Goal: Information Seeking & Learning: Check status

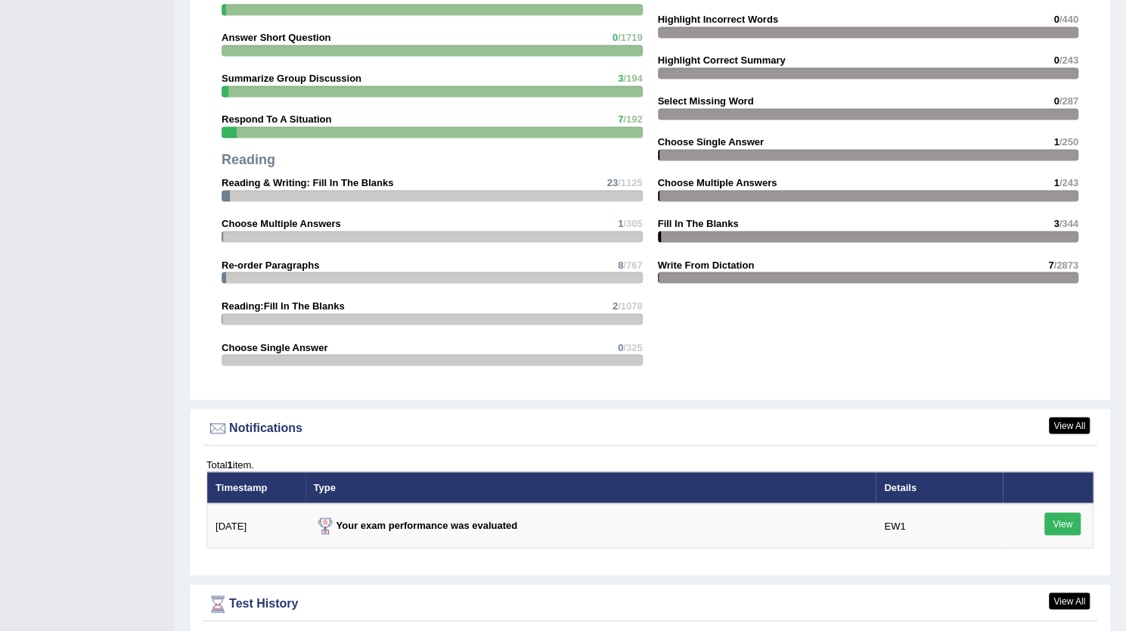
scroll to position [1632, 0]
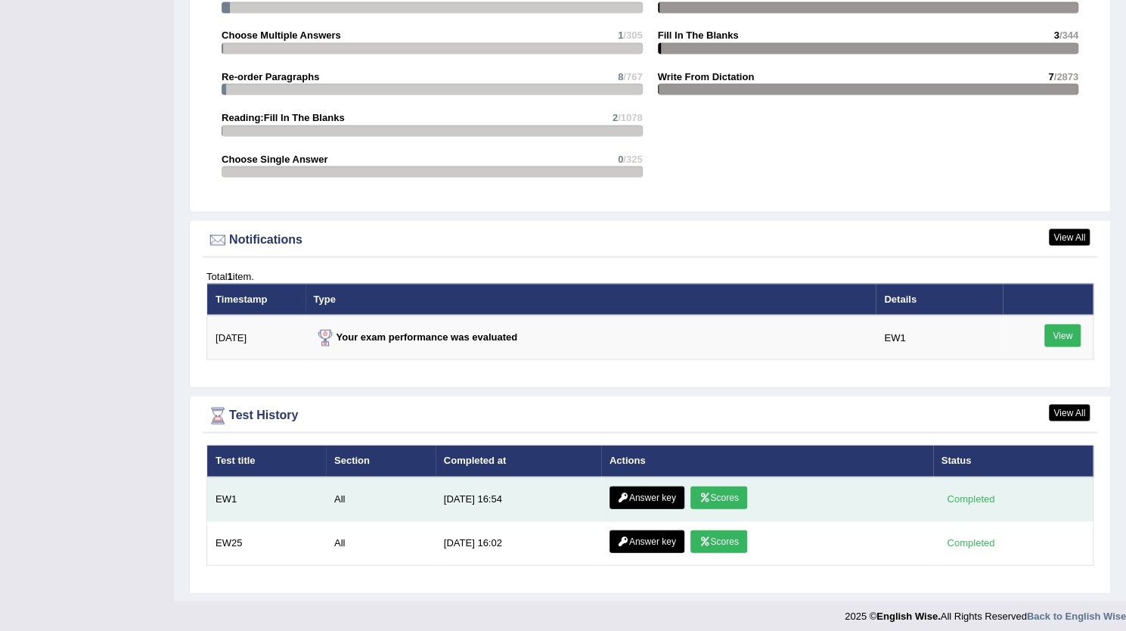
click at [659, 494] on link "Answer key" at bounding box center [646, 496] width 75 height 23
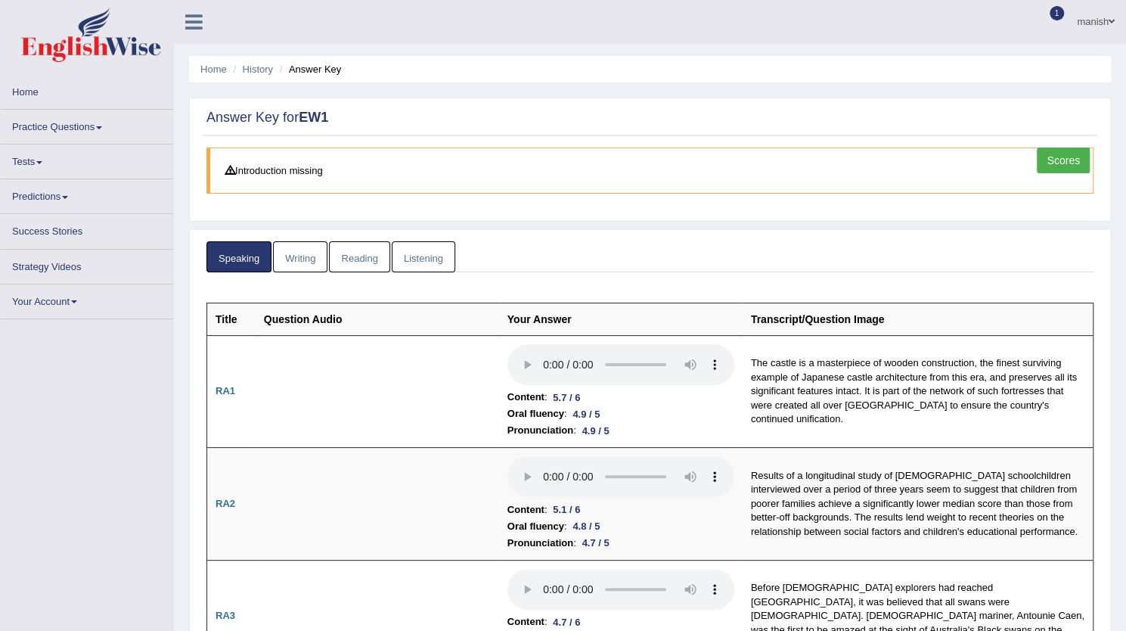
click at [357, 267] on link "Reading" at bounding box center [359, 256] width 60 height 31
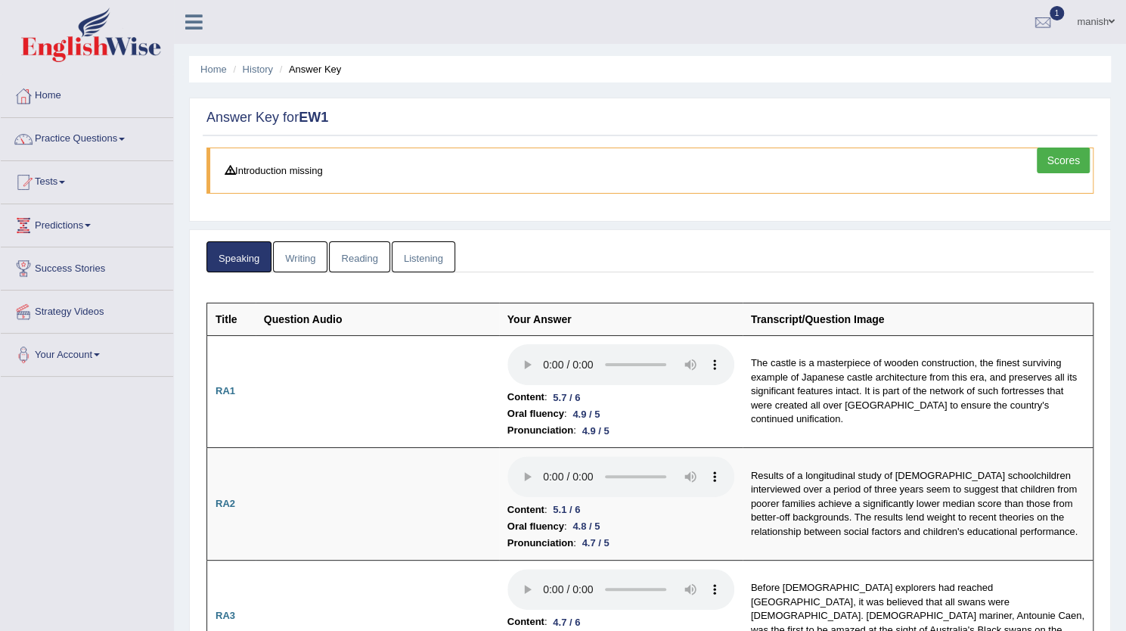
click at [310, 252] on link "Writing" at bounding box center [300, 256] width 54 height 31
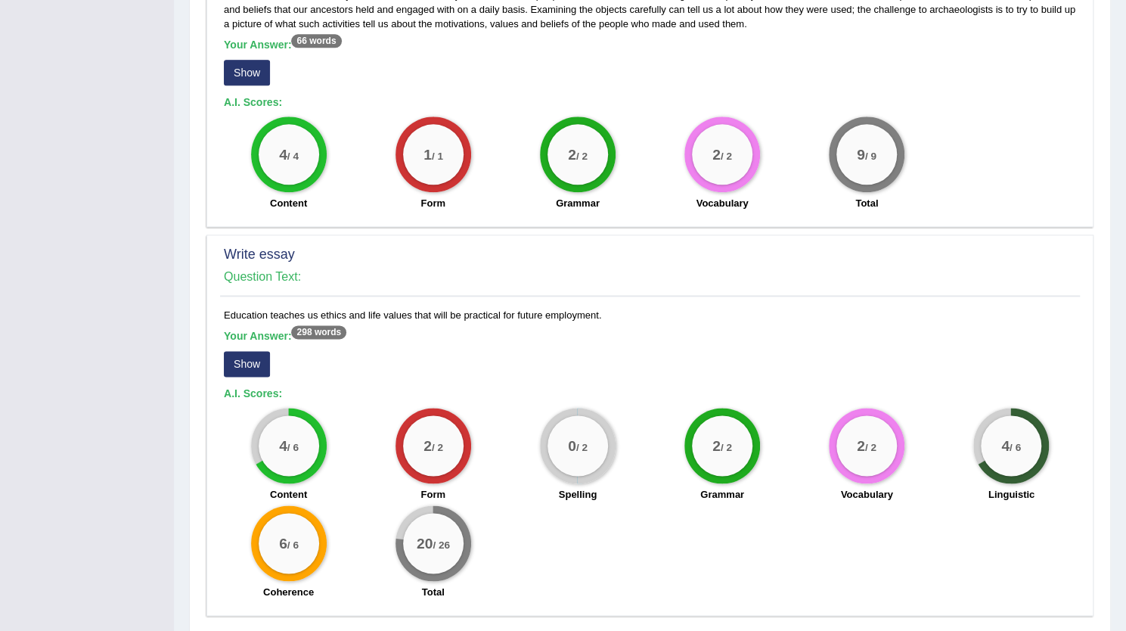
scroll to position [1047, 0]
click at [254, 352] on button "Show" at bounding box center [247, 365] width 46 height 26
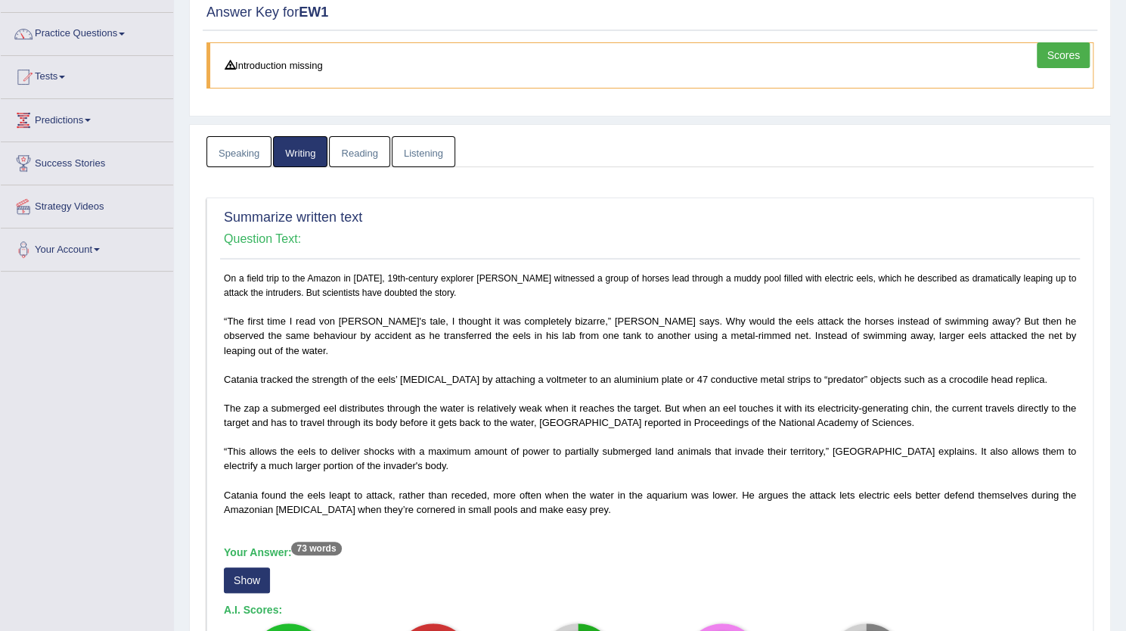
scroll to position [0, 0]
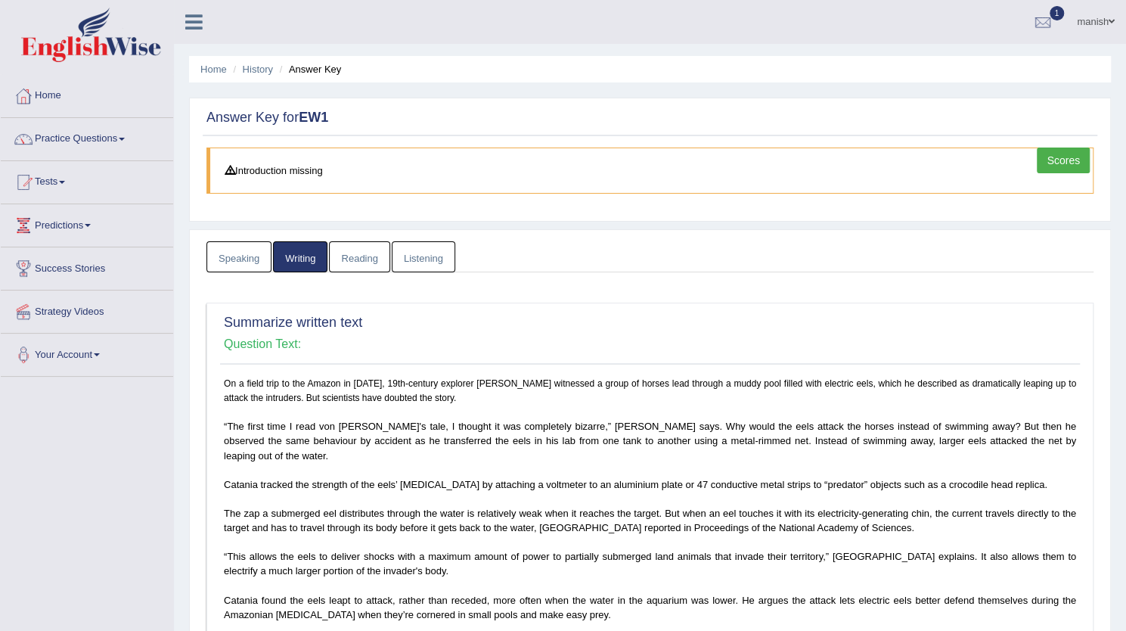
click at [369, 255] on link "Reading" at bounding box center [359, 256] width 60 height 31
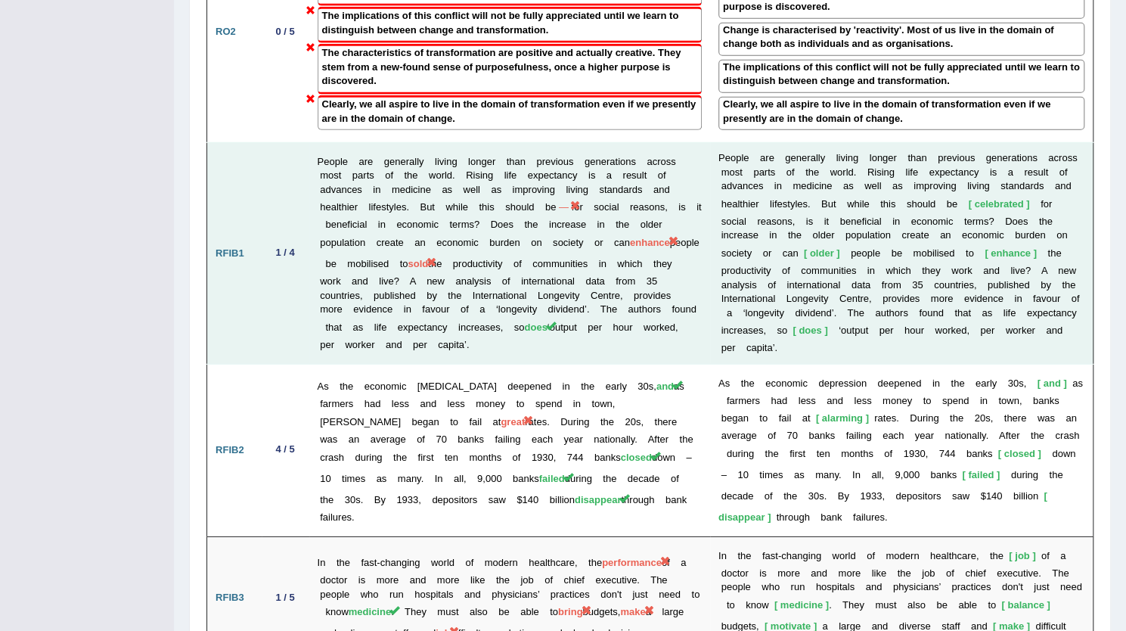
scroll to position [2407, 0]
click at [877, 205] on td "P e o p l e a r e g e n e r a l l y l i v i n g l o n g e r t h a n p r e v i o…" at bounding box center [901, 255] width 383 height 222
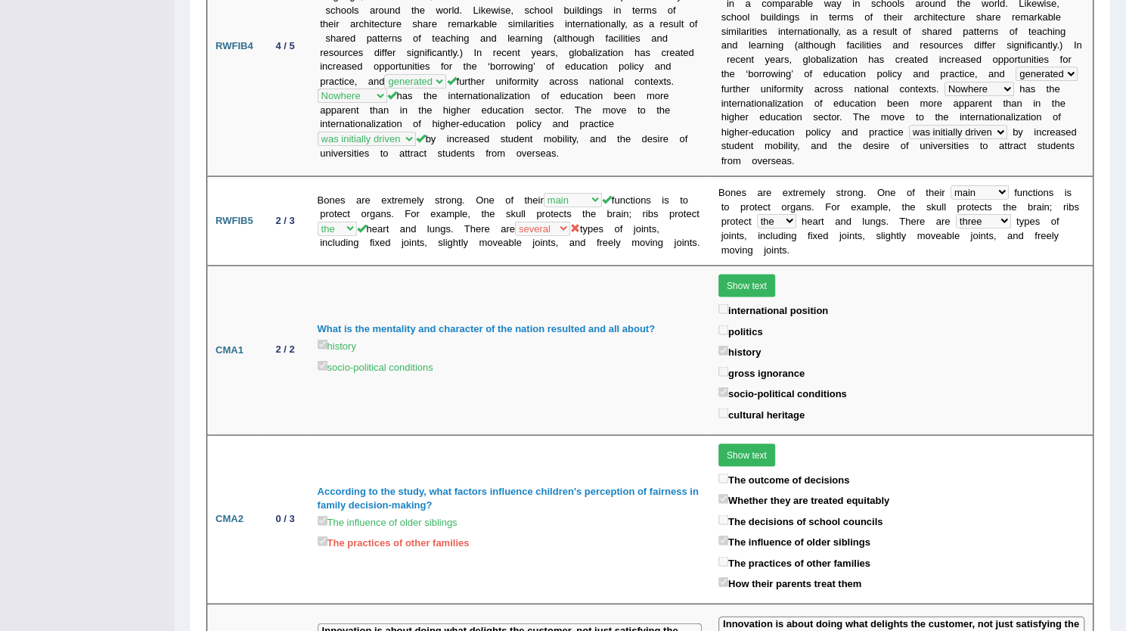
scroll to position [0, 0]
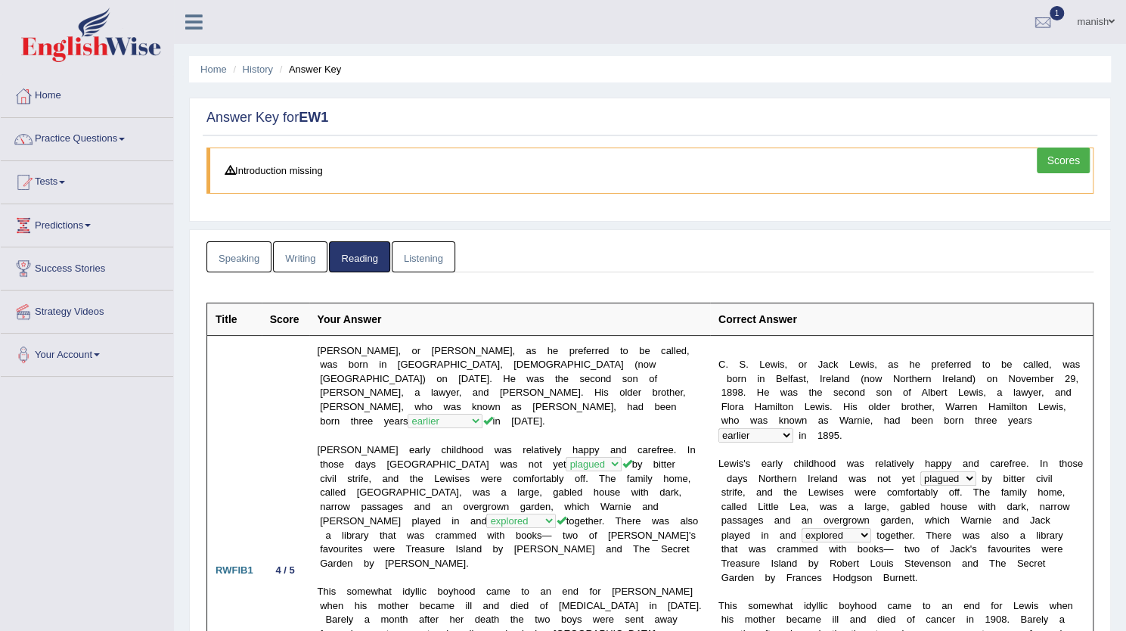
click at [416, 246] on link "Listening" at bounding box center [424, 256] width 64 height 31
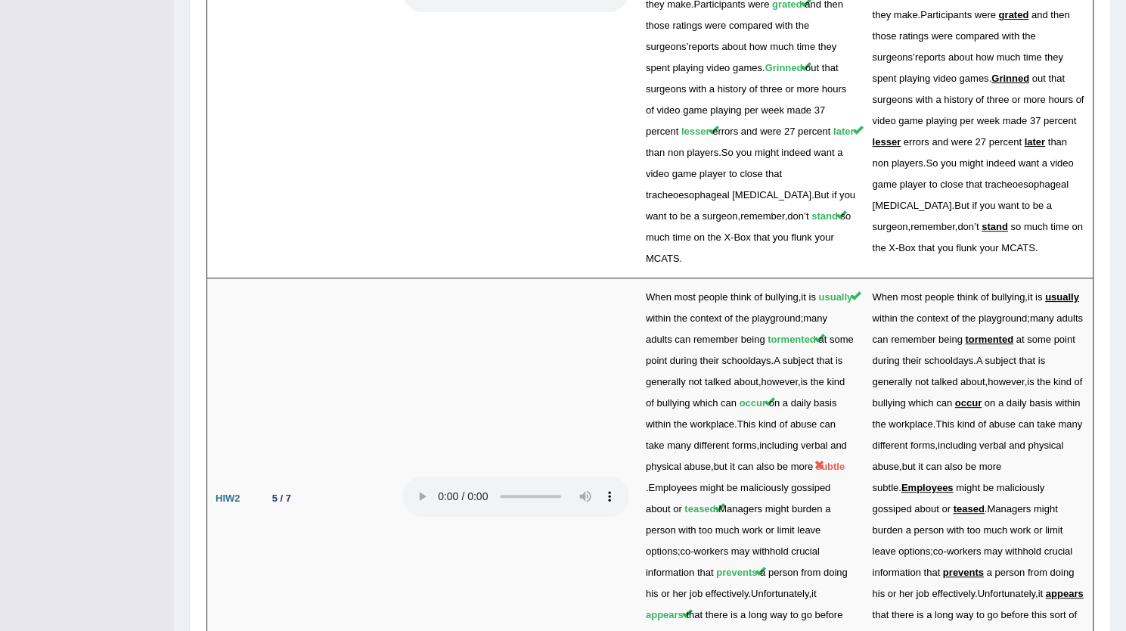
scroll to position [3645, 0]
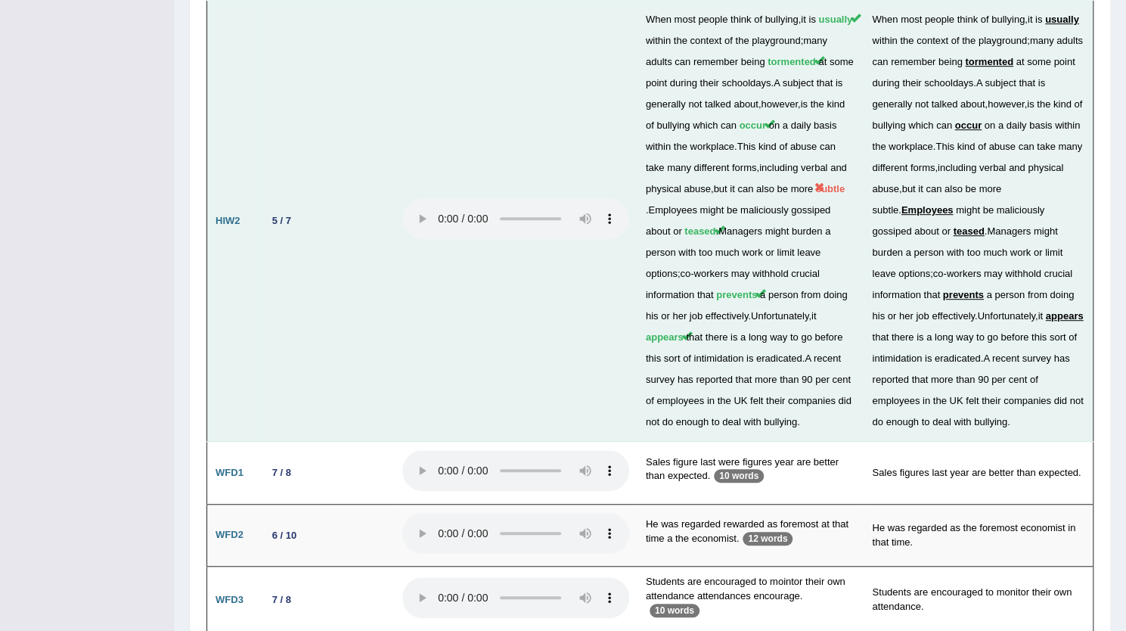
scroll to position [3753, 0]
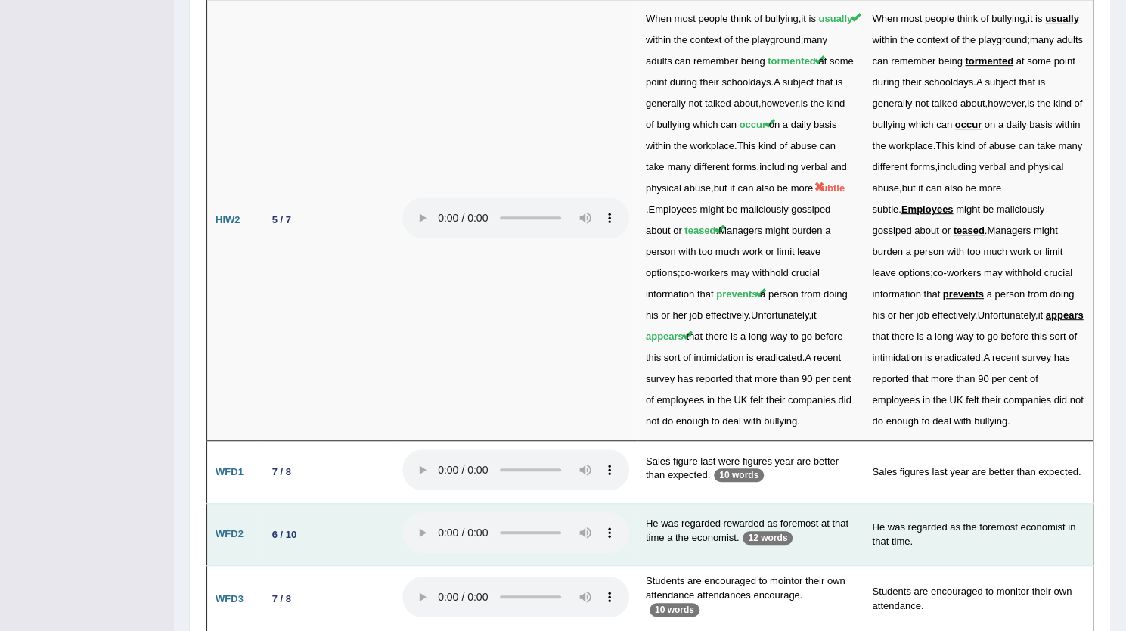
click at [774, 531] on p "12 words" at bounding box center [767, 538] width 50 height 14
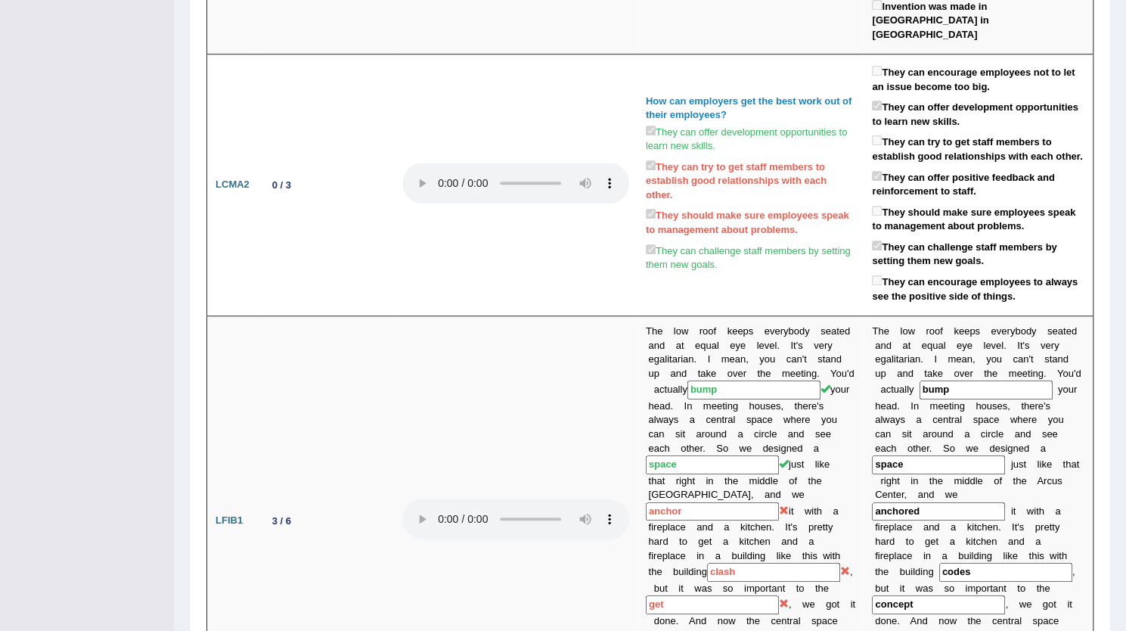
scroll to position [0, 0]
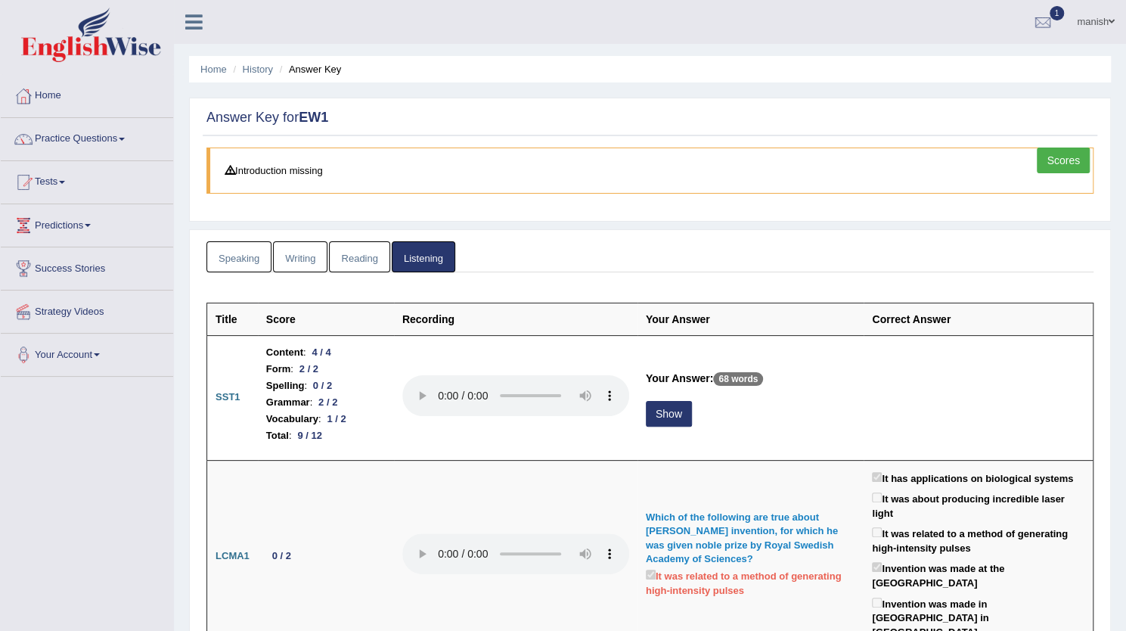
click at [305, 255] on link "Writing" at bounding box center [300, 256] width 54 height 31
